Goal: Information Seeking & Learning: Learn about a topic

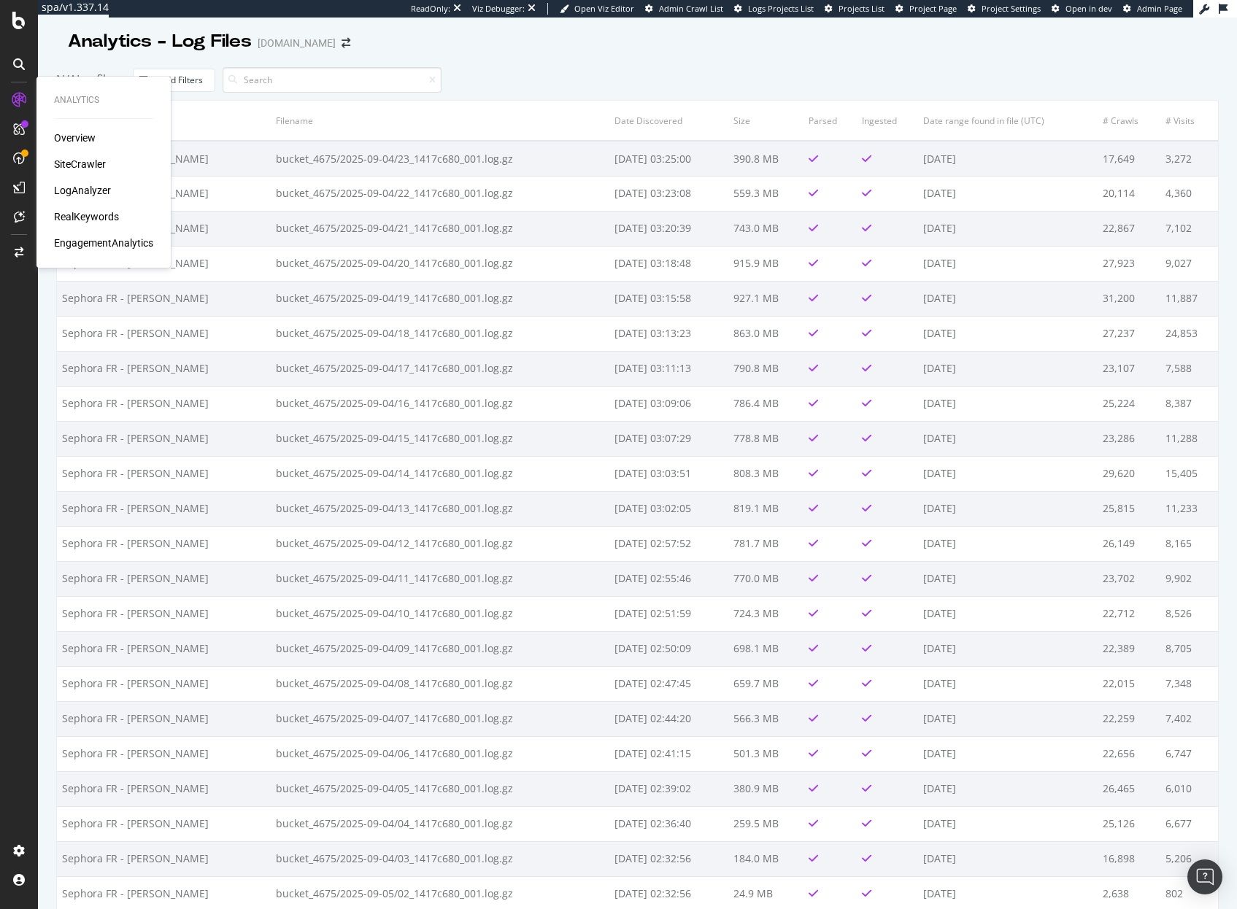
click at [88, 198] on div "Overview SiteCrawler LogAnalyzer RealKeywords EngagementAnalytics" at bounding box center [103, 191] width 99 height 120
click at [89, 189] on div "LogAnalyzer" at bounding box center [82, 190] width 57 height 15
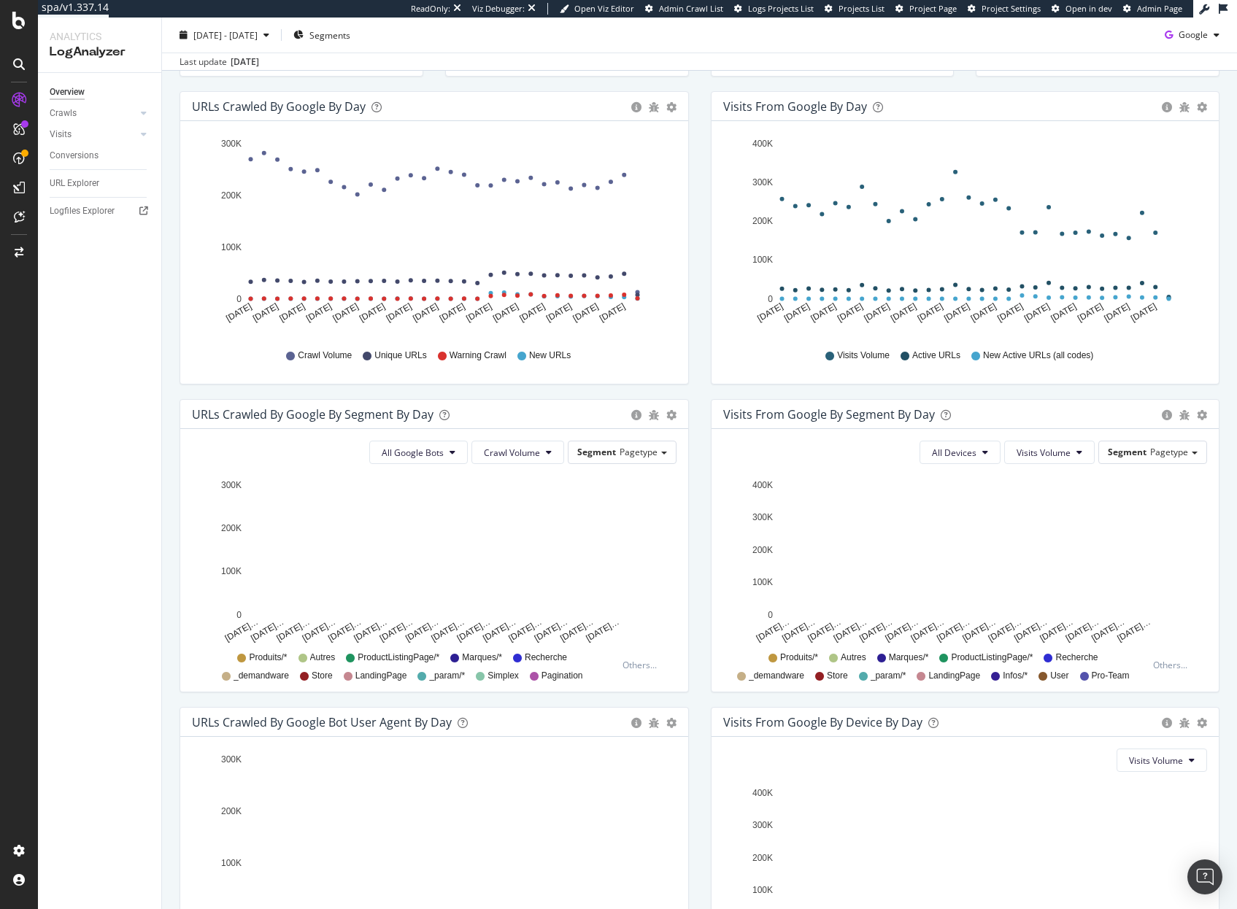
scroll to position [200, 0]
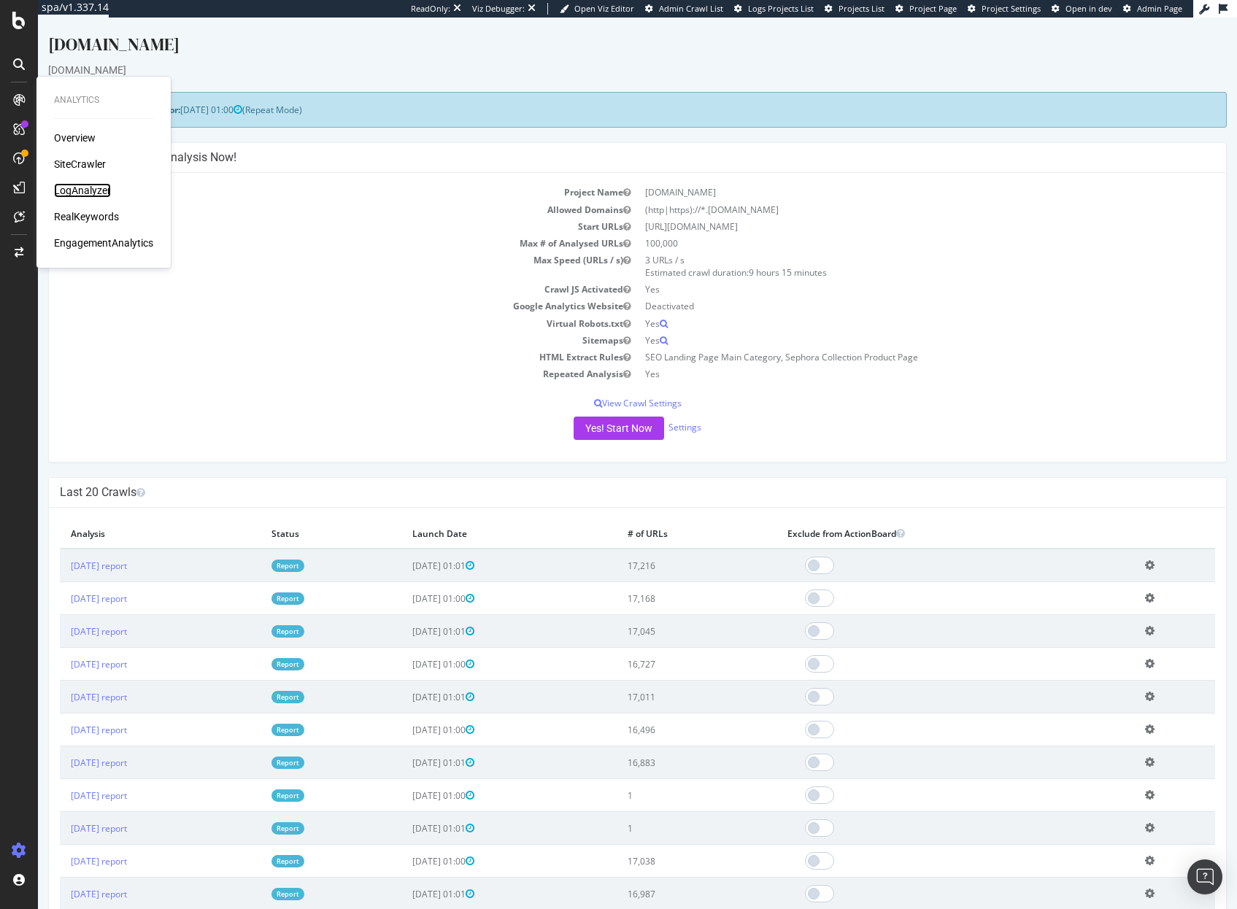
click at [80, 190] on div "LogAnalyzer" at bounding box center [82, 190] width 57 height 15
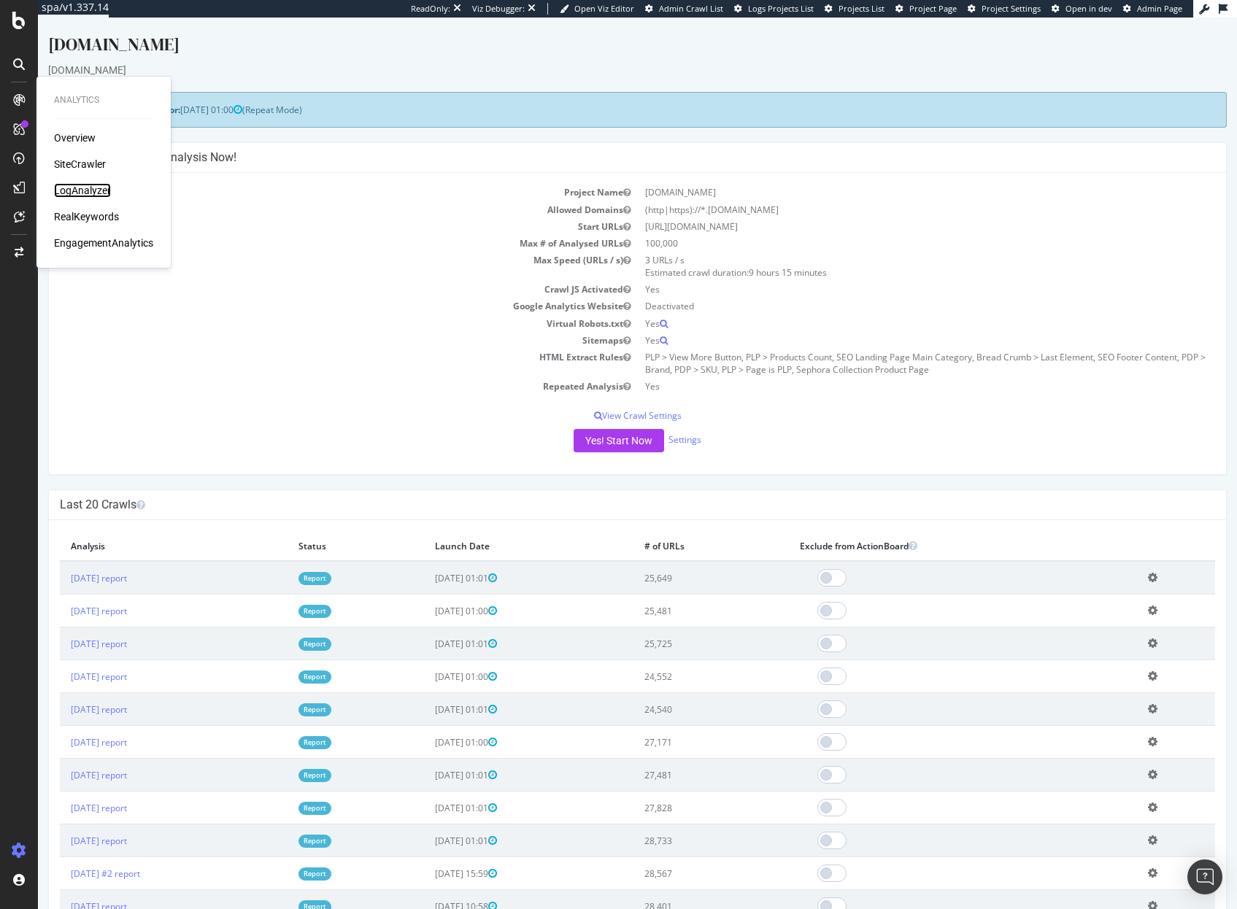
click at [87, 186] on div "LogAnalyzer" at bounding box center [82, 190] width 57 height 15
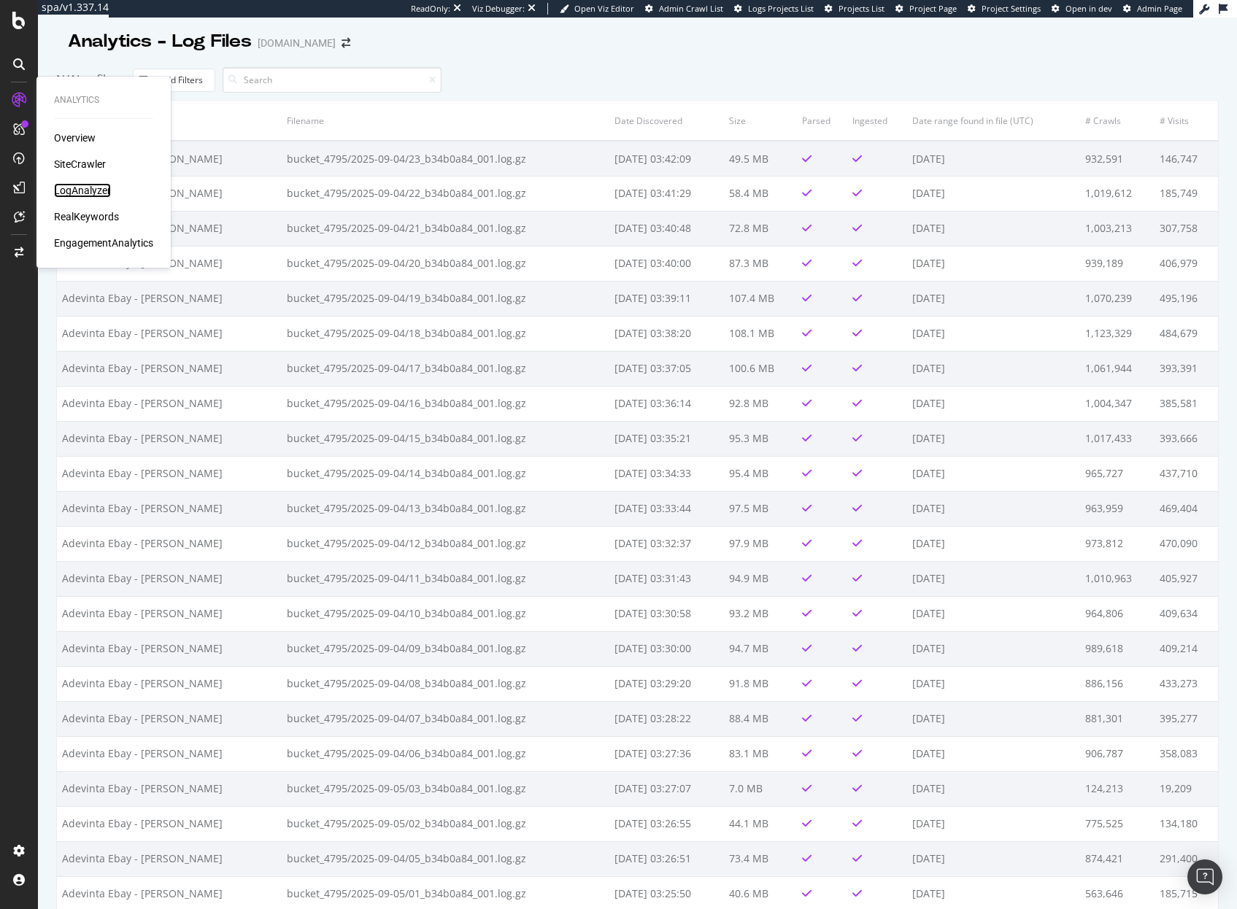
click at [100, 186] on div "LogAnalyzer" at bounding box center [82, 190] width 57 height 15
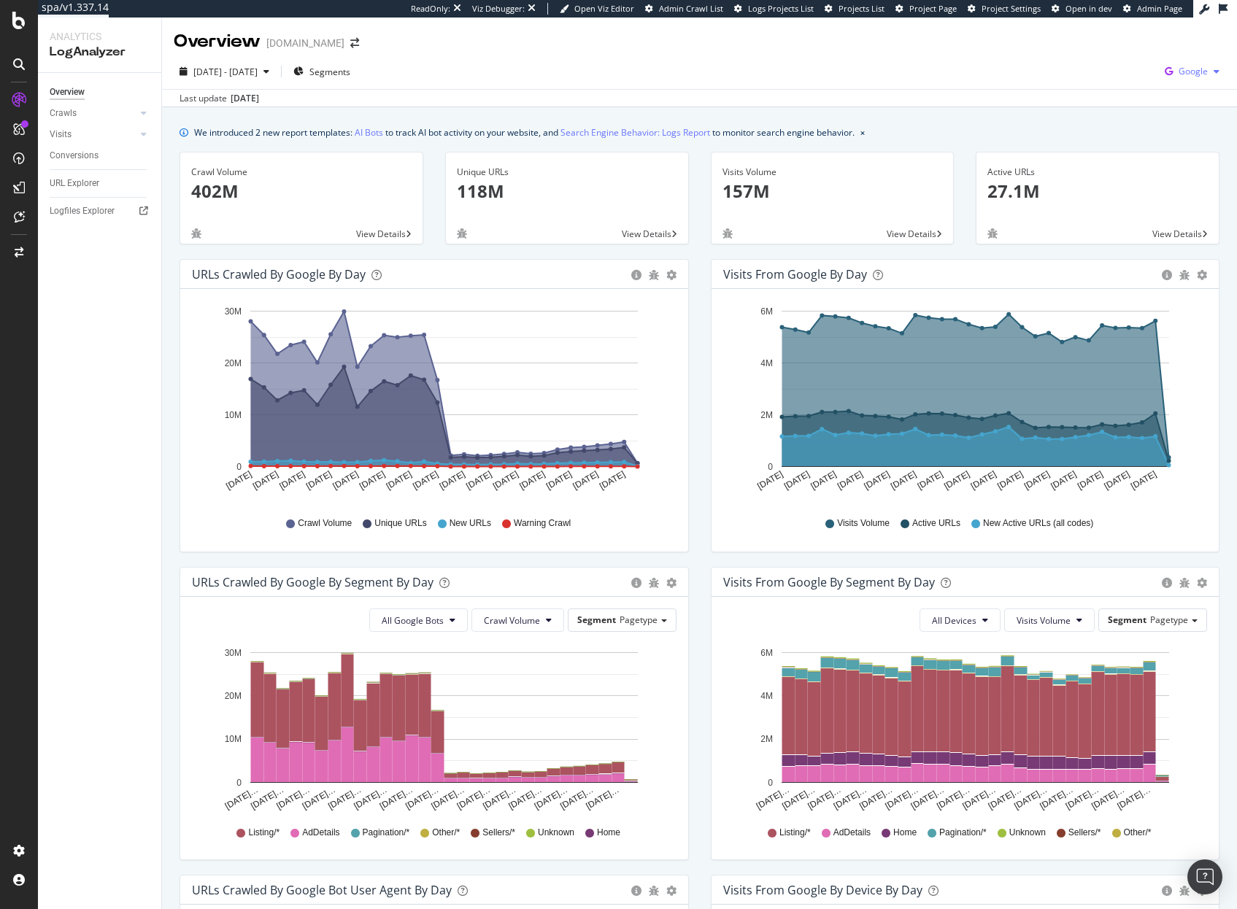
click at [1203, 74] on span "Google" at bounding box center [1193, 71] width 29 height 12
click at [1117, 66] on div "Bing" at bounding box center [1108, 57] width 101 height 21
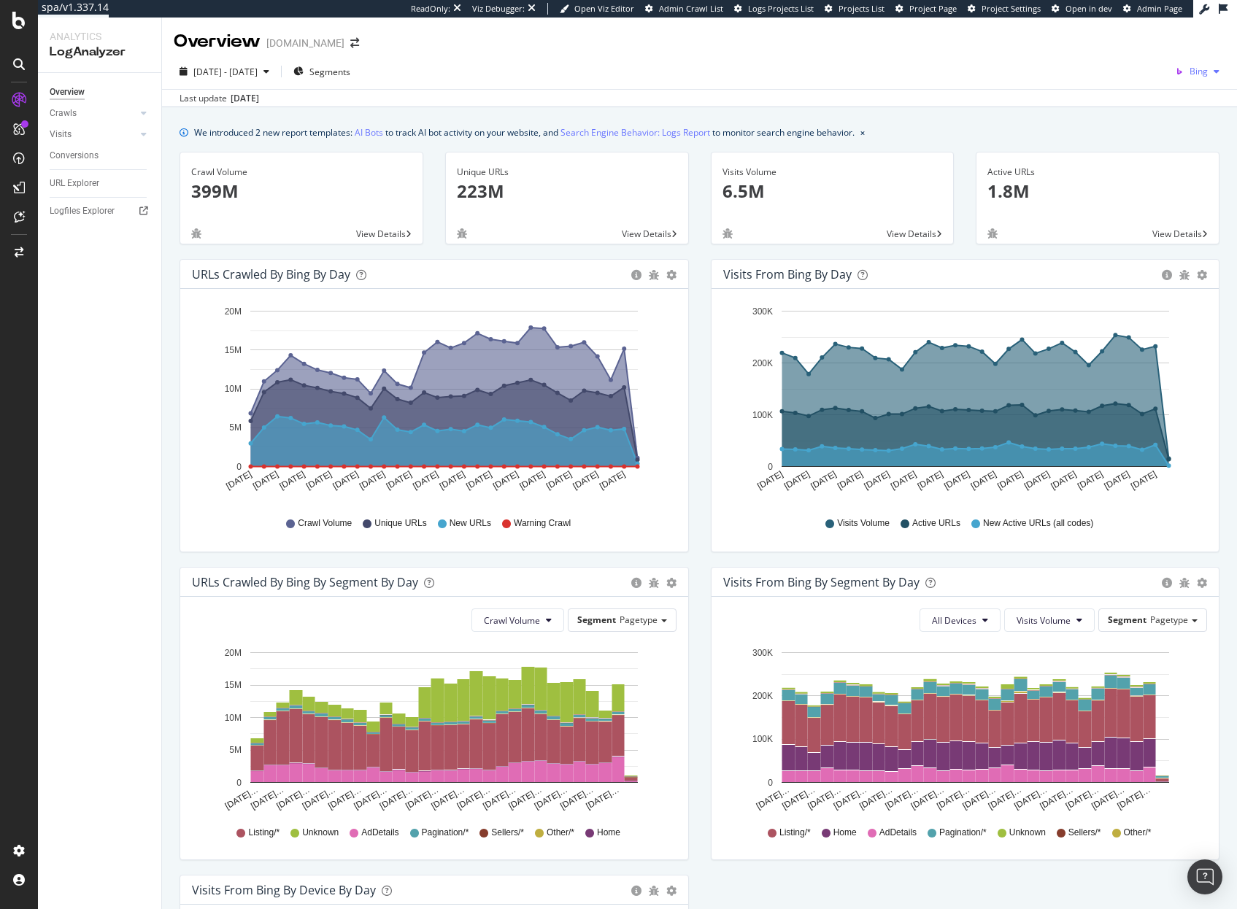
click at [1200, 70] on span "Bing" at bounding box center [1199, 71] width 18 height 12
click at [1132, 85] on span "OpenAI" at bounding box center [1130, 85] width 54 height 13
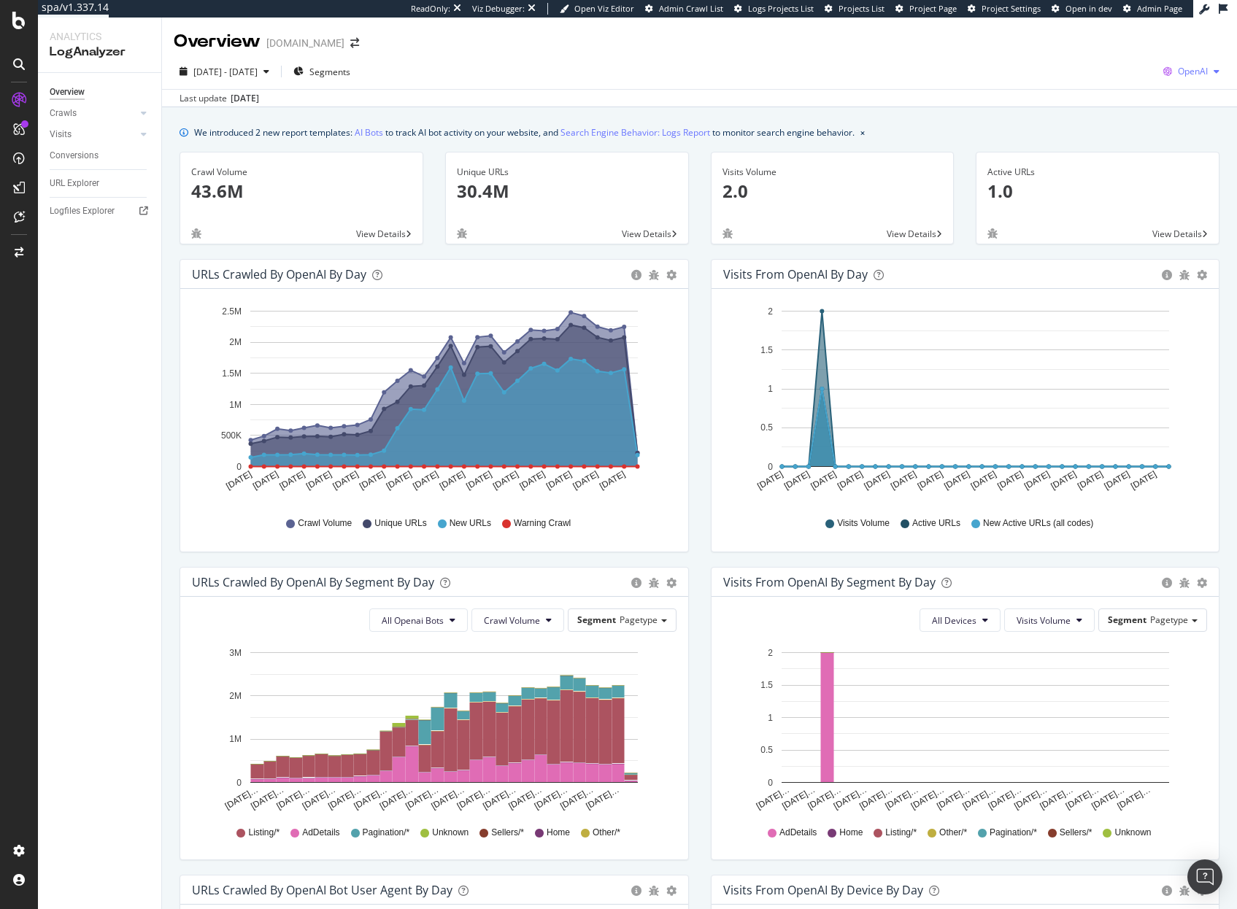
click at [1198, 72] on span "OpenAI" at bounding box center [1193, 71] width 30 height 12
click at [1120, 110] on span "Other AI Bots" at bounding box center [1118, 112] width 54 height 13
